Goal: Connect with others: Connect with others

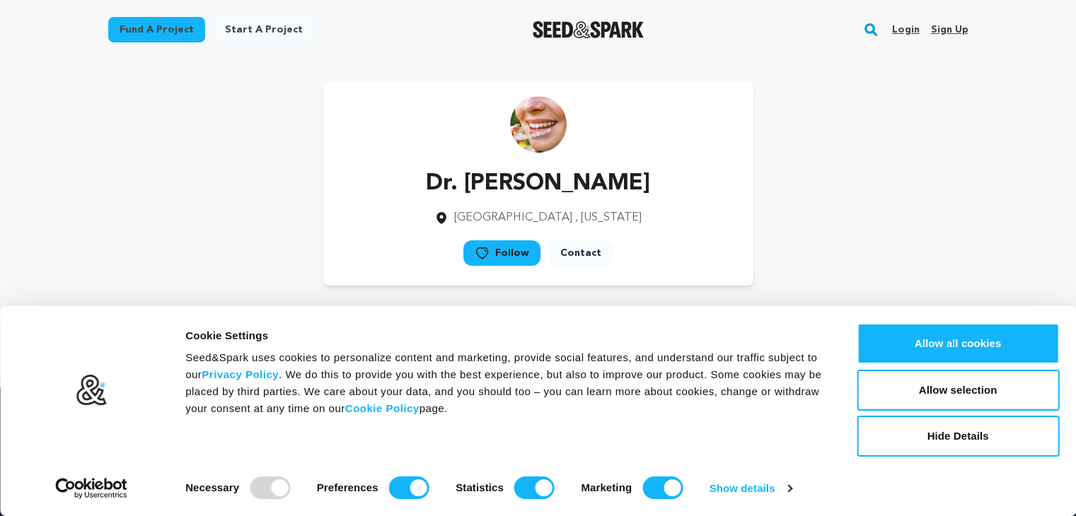
click at [906, 27] on link "Login" at bounding box center [905, 29] width 28 height 23
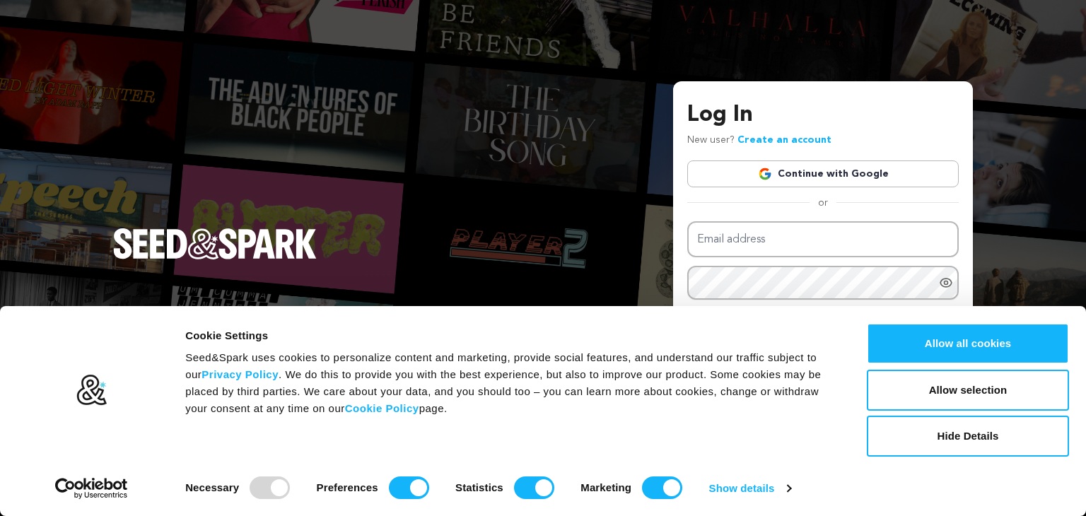
click at [820, 175] on link "Continue with Google" at bounding box center [823, 174] width 272 height 27
